Goal: Find contact information: Find contact information

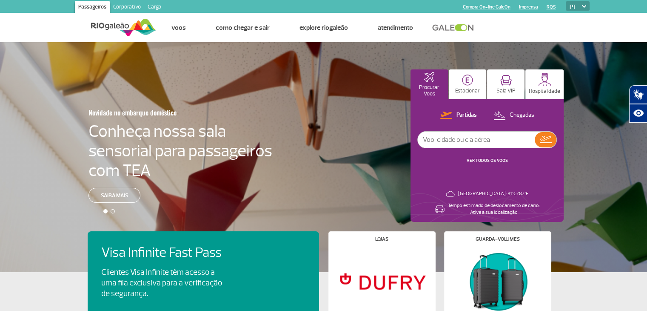
click at [522, 5] on link "Imprensa" at bounding box center [528, 7] width 19 height 6
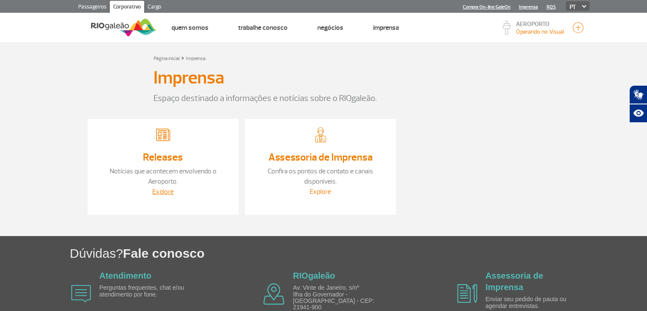
click at [323, 188] on link "Explore" at bounding box center [320, 191] width 21 height 9
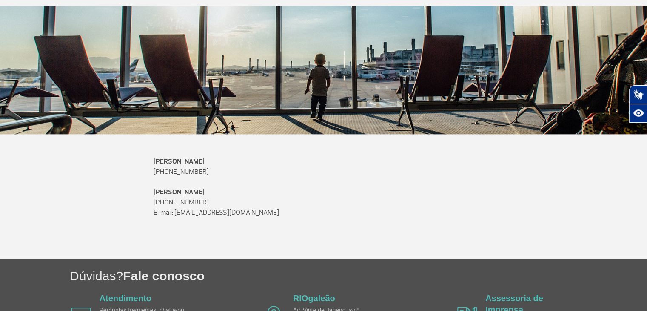
scroll to position [146, 0]
drag, startPoint x: 285, startPoint y: 213, endPoint x: 175, endPoint y: 215, distance: 109.8
click at [175, 215] on p "E-mail: [EMAIL_ADDRESS][DOMAIN_NAME]" at bounding box center [324, 212] width 340 height 10
copy p "[EMAIL_ADDRESS][DOMAIN_NAME]"
